Goal: Check status: Check status

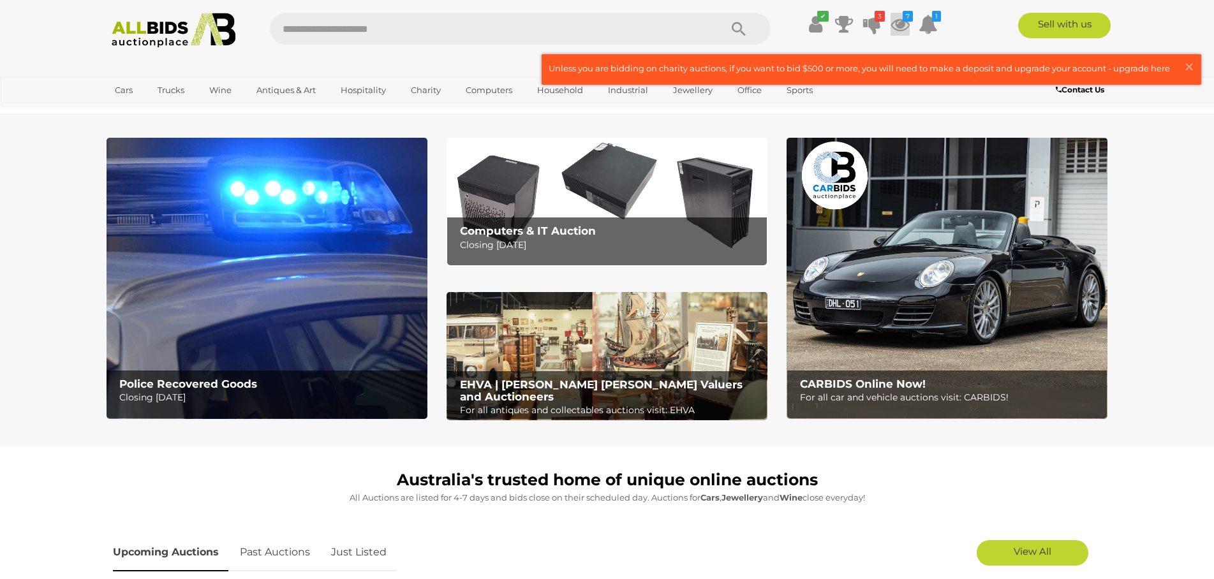
click at [906, 19] on icon "7" at bounding box center [908, 16] width 10 height 11
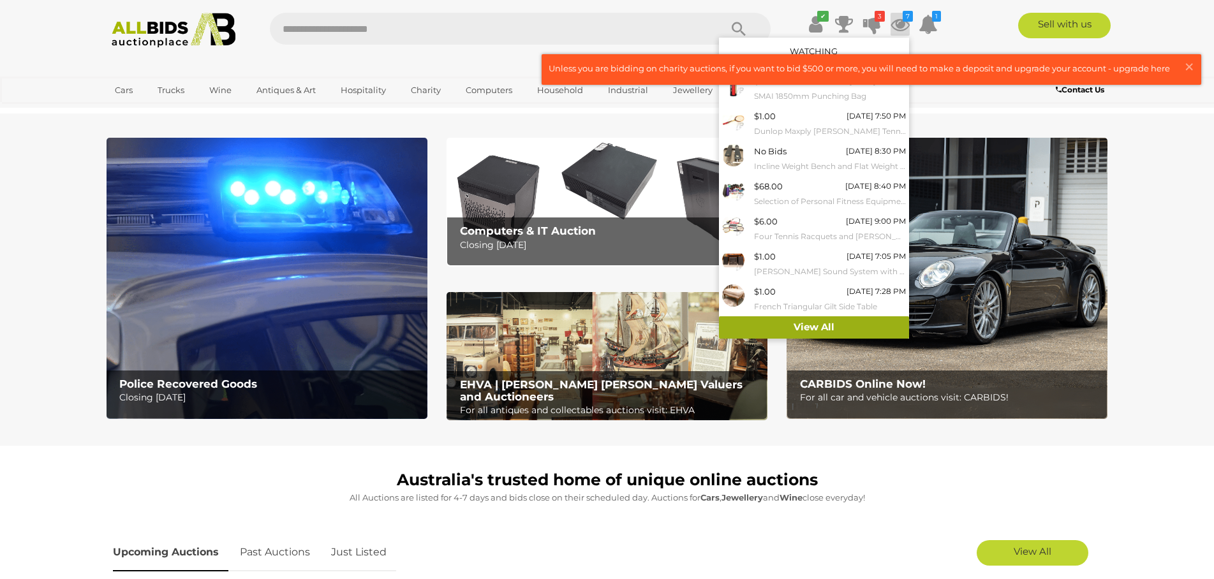
click at [808, 325] on link "View All" at bounding box center [814, 327] width 190 height 22
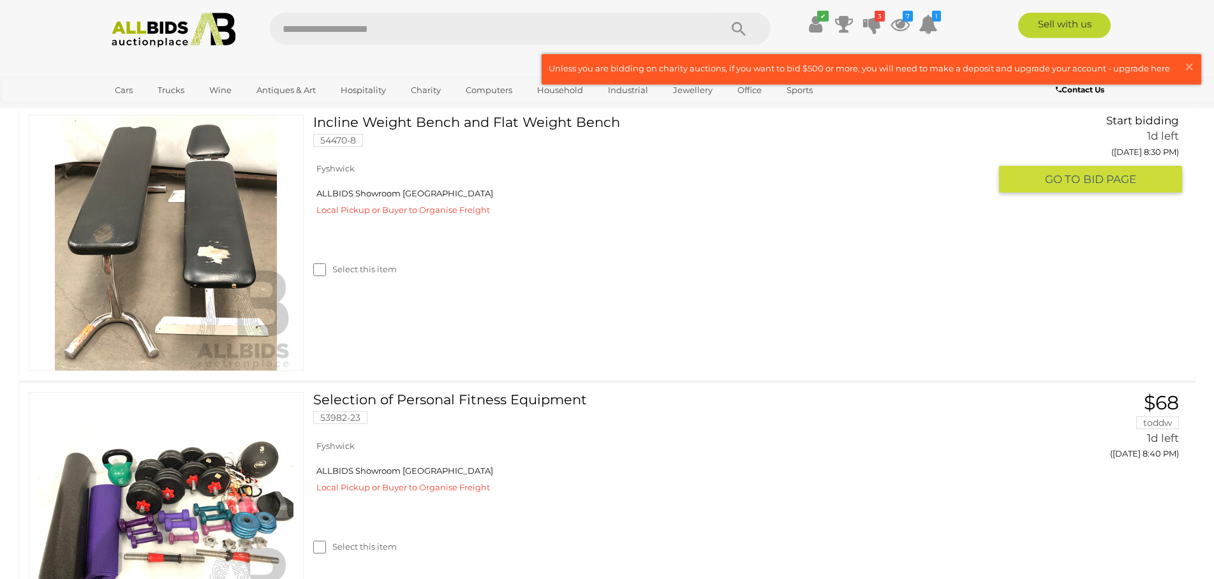
scroll to position [976, 0]
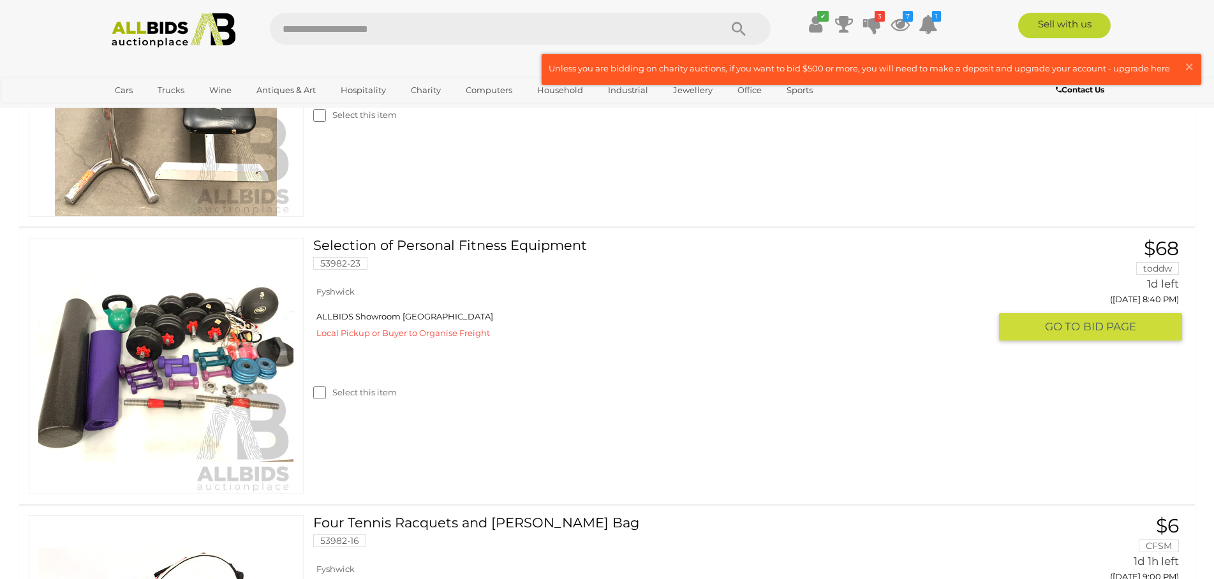
click at [380, 247] on link "Selection of Personal Fitness Equipment 53982-23" at bounding box center [656, 258] width 667 height 41
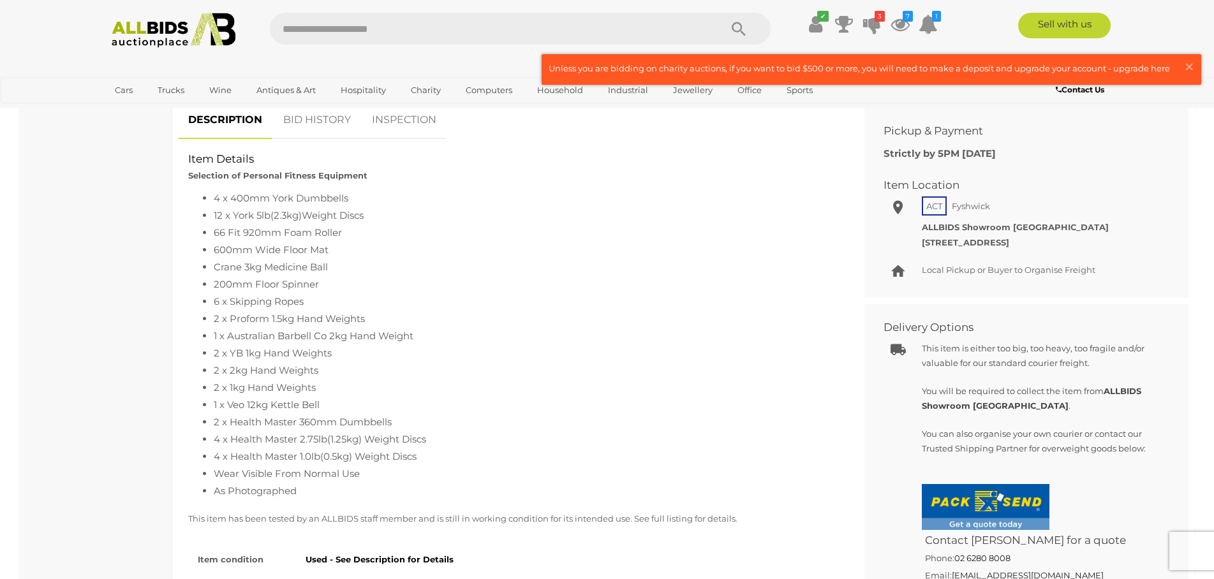
scroll to position [325, 0]
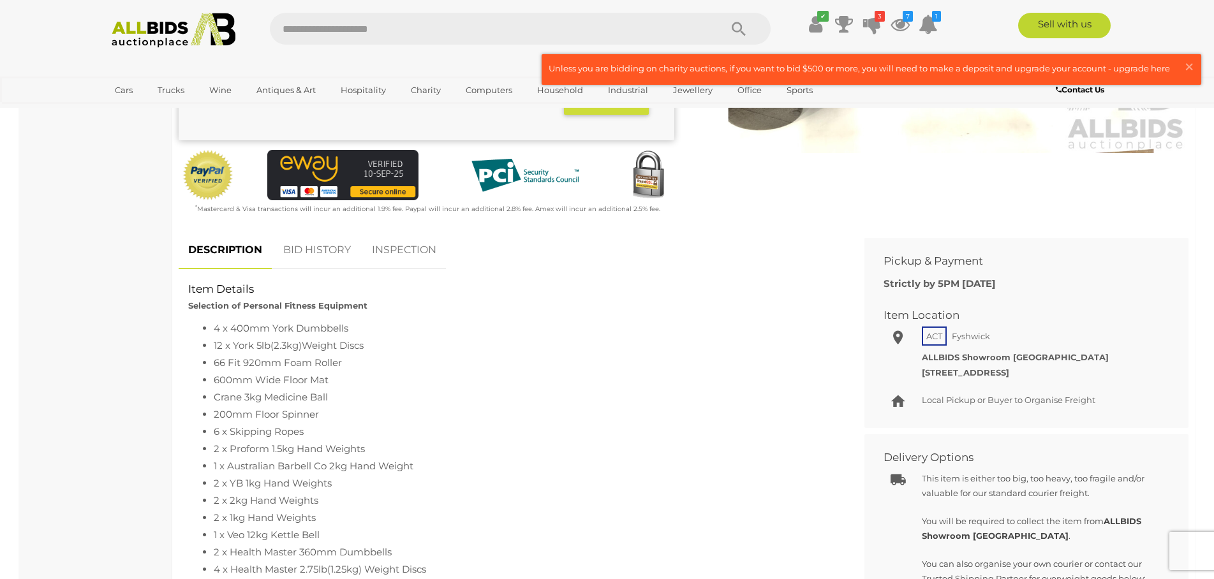
click at [290, 248] on link "BID HISTORY" at bounding box center [317, 251] width 87 height 38
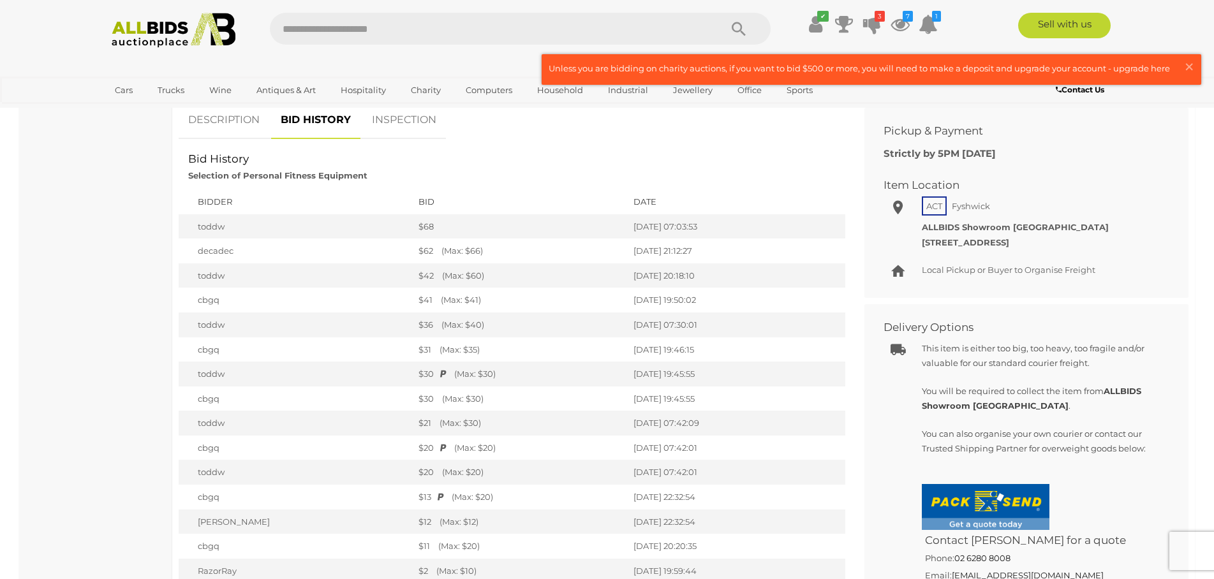
scroll to position [65, 0]
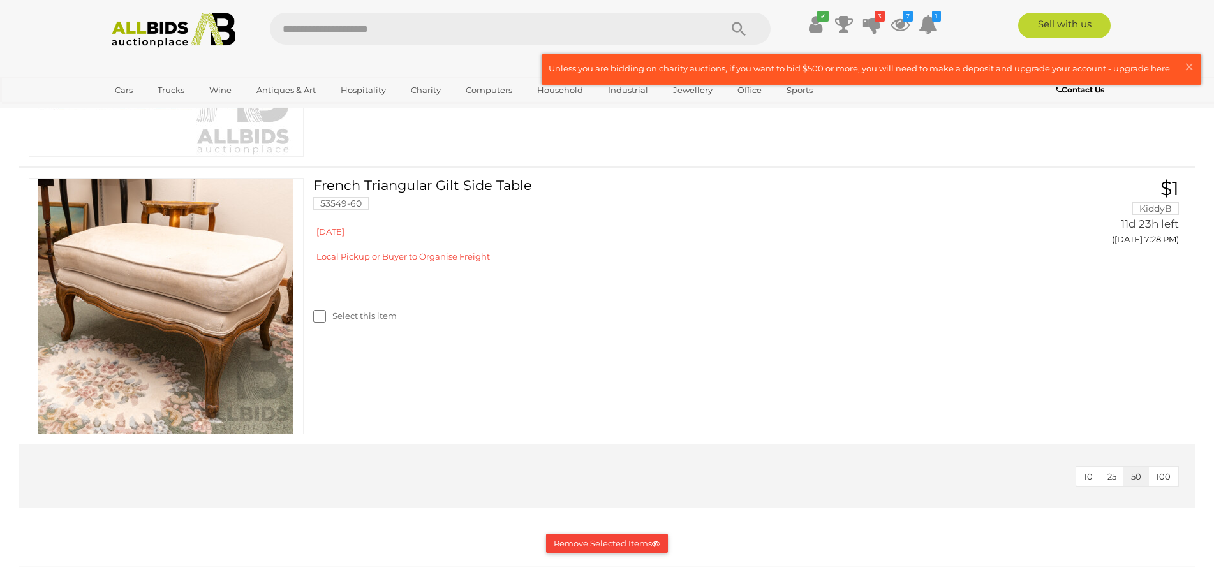
scroll to position [1952, 0]
